Goal: Task Accomplishment & Management: Manage account settings

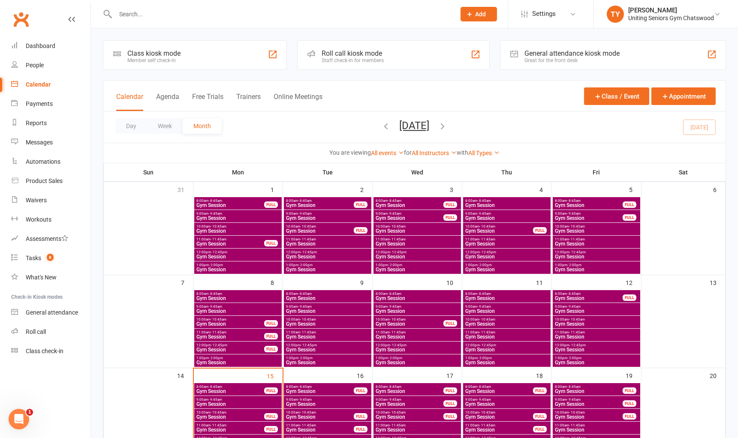
drag, startPoint x: 0, startPoint y: 0, endPoint x: 147, endPoint y: 15, distance: 148.2
click at [147, 15] on input "text" at bounding box center [281, 14] width 337 height 12
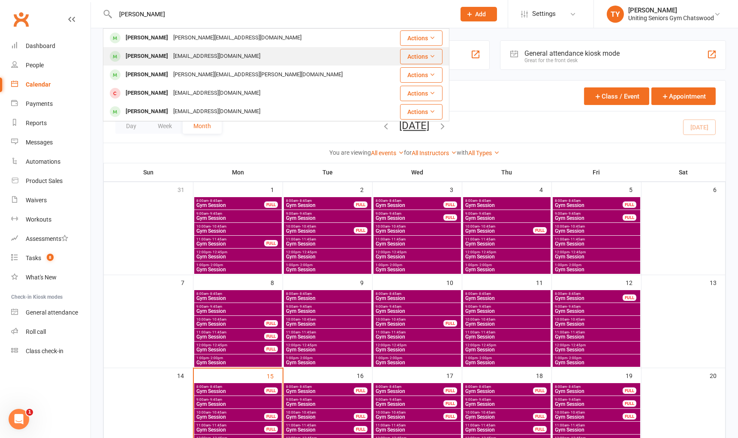
type input "[PERSON_NAME]"
click at [182, 60] on div "[EMAIL_ADDRESS][DOMAIN_NAME]" at bounding box center [217, 56] width 92 height 12
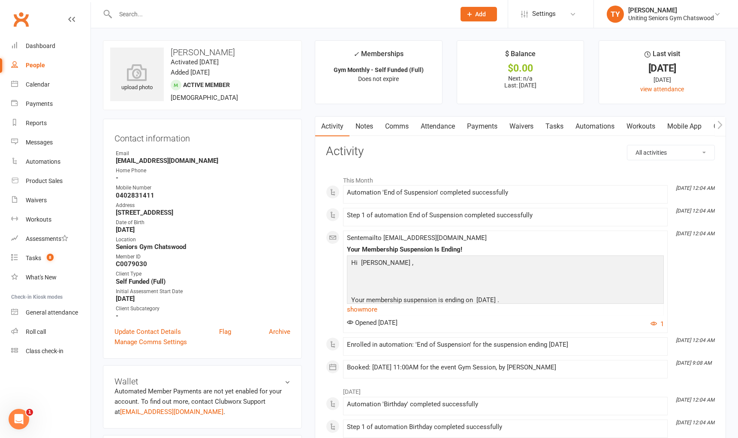
click at [702, 126] on link "Mobile App" at bounding box center [684, 127] width 46 height 20
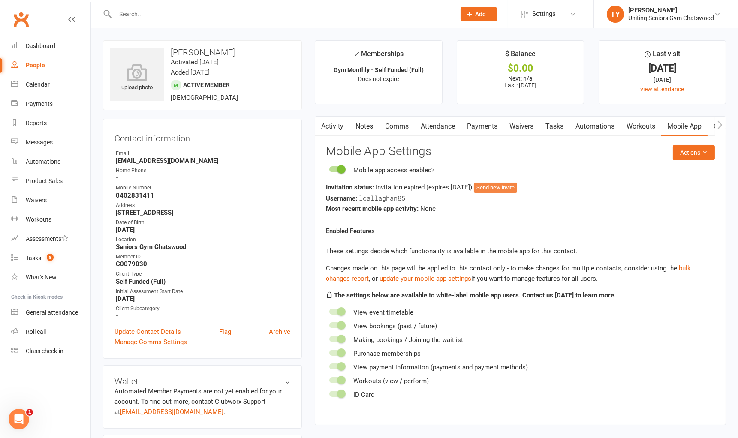
click at [515, 188] on button "Send new invite" at bounding box center [495, 188] width 43 height 10
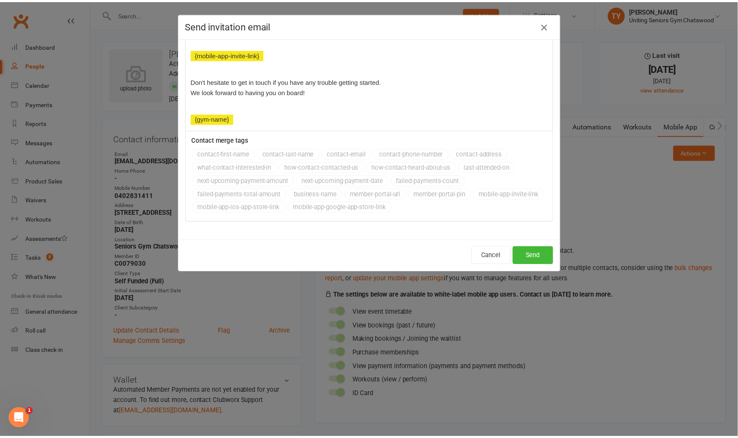
scroll to position [172, 0]
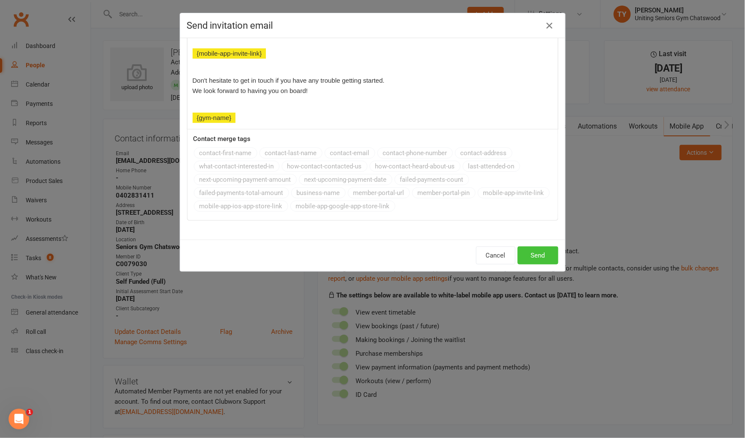
click at [542, 256] on button "Send" at bounding box center [538, 256] width 41 height 18
